Goal: Task Accomplishment & Management: Use online tool/utility

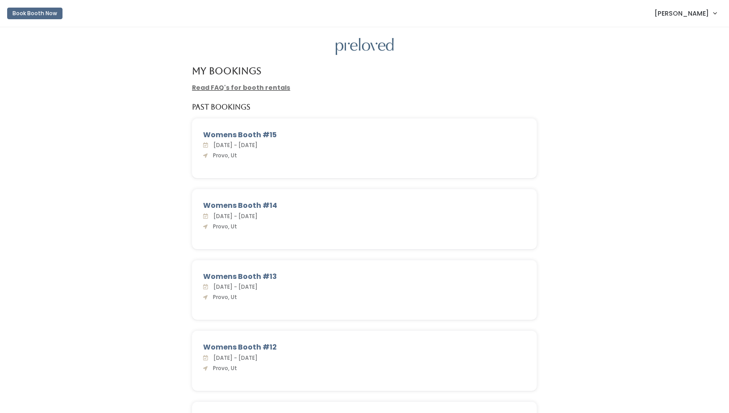
click at [706, 10] on span "[PERSON_NAME]" at bounding box center [682, 13] width 54 height 10
click at [684, 34] on link "Admin Home" at bounding box center [685, 35] width 80 height 16
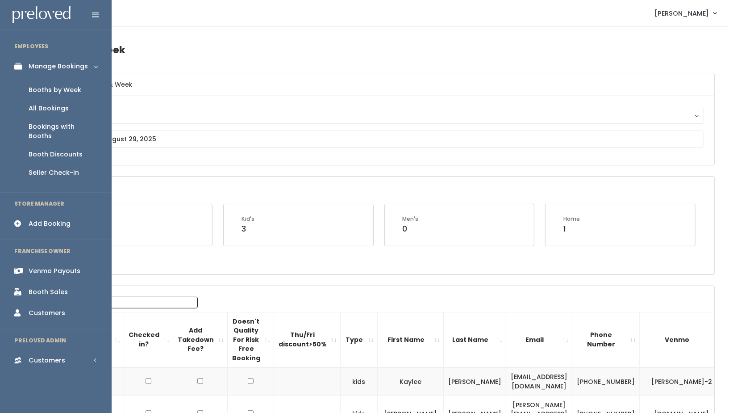
click at [61, 266] on div "Venmo Payouts" at bounding box center [55, 270] width 52 height 9
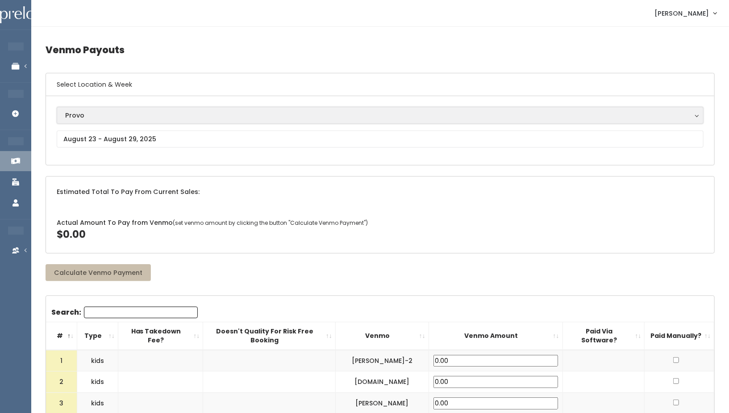
click at [151, 113] on div "Provo" at bounding box center [380, 115] width 630 height 10
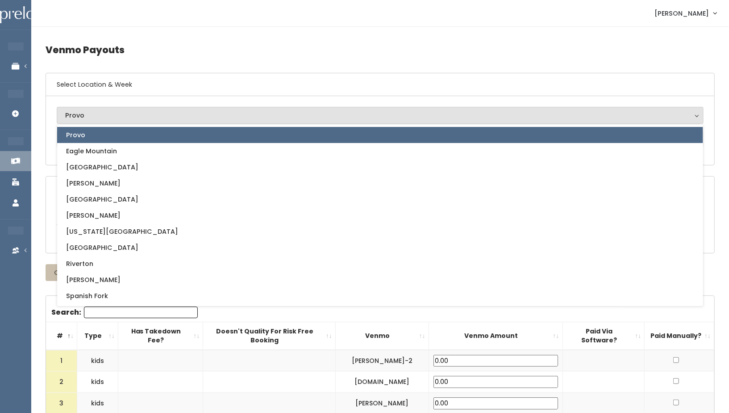
click at [208, 49] on h4 "Venmo Payouts" at bounding box center [380, 50] width 669 height 25
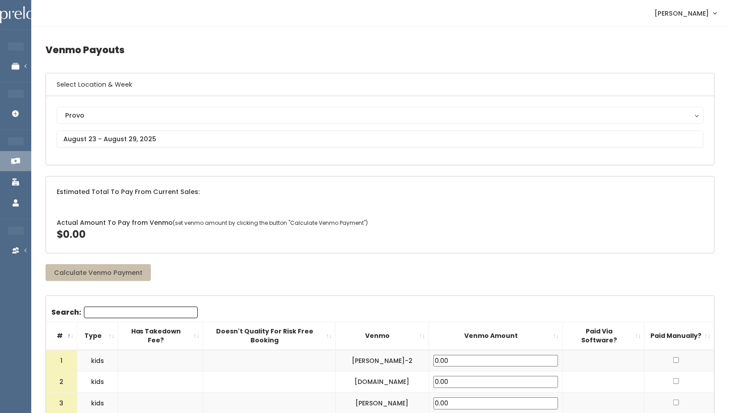
click at [141, 129] on div "Provo Eagle Mountain Edwardsville Holladay Houston Layton Oklahoma City Rexburg…" at bounding box center [380, 130] width 647 height 47
click at [145, 135] on input "text" at bounding box center [380, 138] width 647 height 17
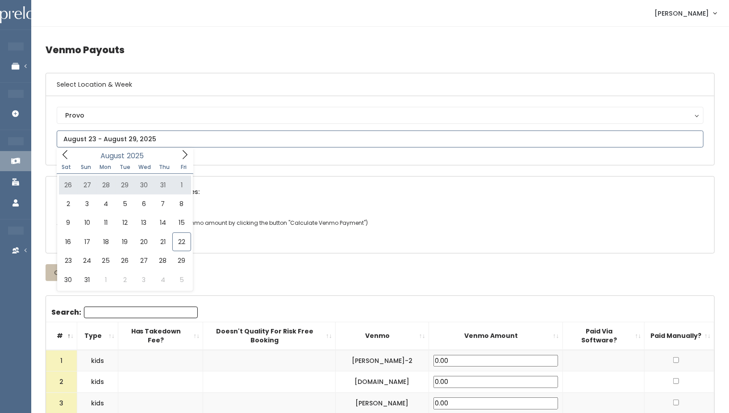
type input "July 26 to August 1"
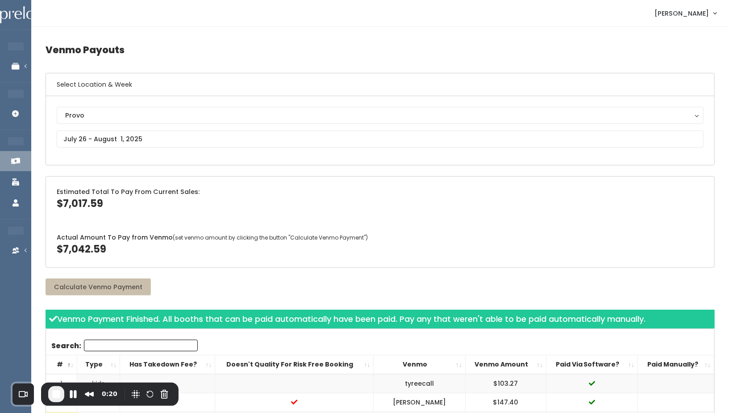
drag, startPoint x: 56, startPoint y: 246, endPoint x: 108, endPoint y: 248, distance: 51.4
click at [108, 248] on div "Actual Amount To Pay from Venmo (set venmo amount by clicking the button "Calcu…" at bounding box center [380, 244] width 669 height 45
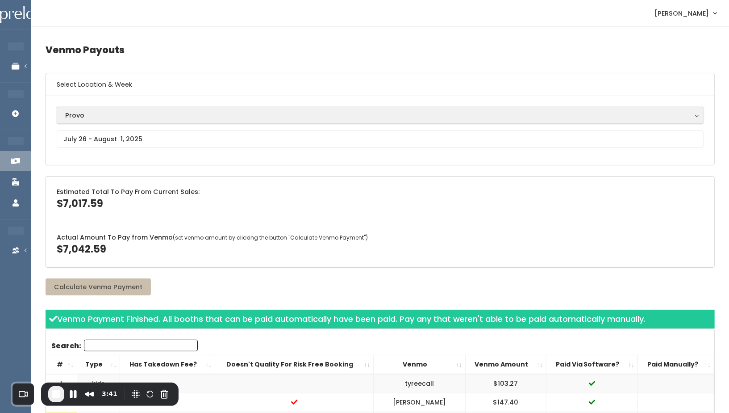
click at [100, 116] on div "Provo" at bounding box center [380, 115] width 630 height 10
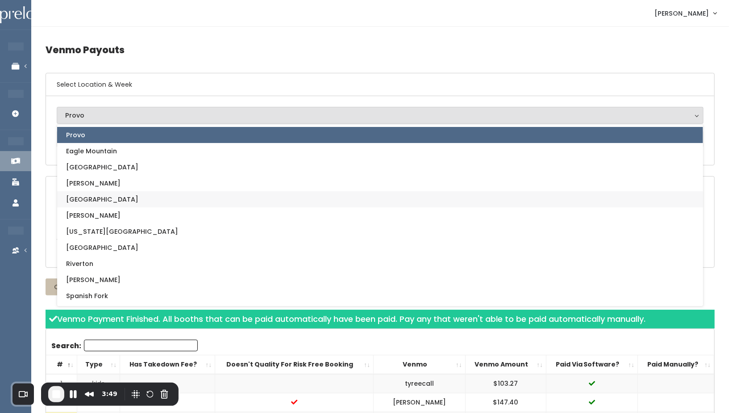
click at [91, 195] on span "[GEOGRAPHIC_DATA]" at bounding box center [102, 199] width 72 height 10
select select "5"
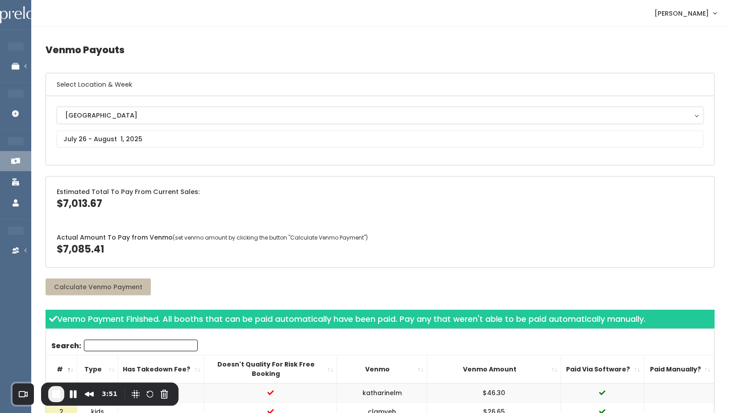
click at [115, 118] on div "[GEOGRAPHIC_DATA]" at bounding box center [380, 115] width 630 height 10
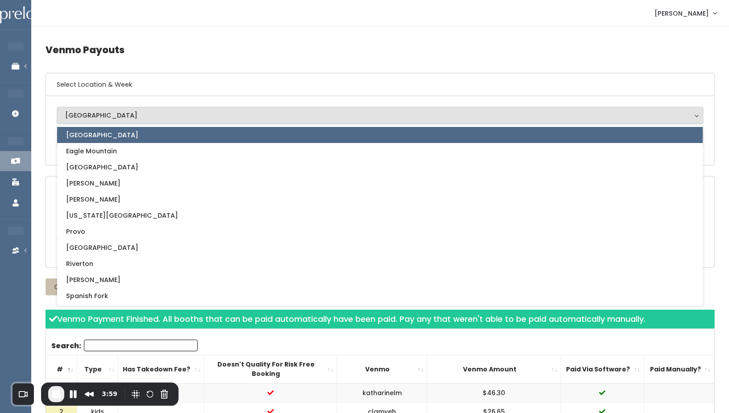
click at [420, 56] on h4 "Venmo Payouts" at bounding box center [380, 50] width 669 height 25
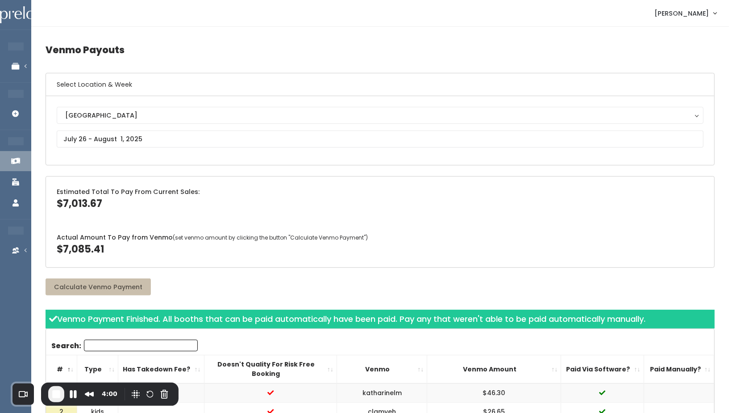
click at [57, 390] on span "End Recording" at bounding box center [56, 394] width 11 height 11
